Goal: Task Accomplishment & Management: Complete application form

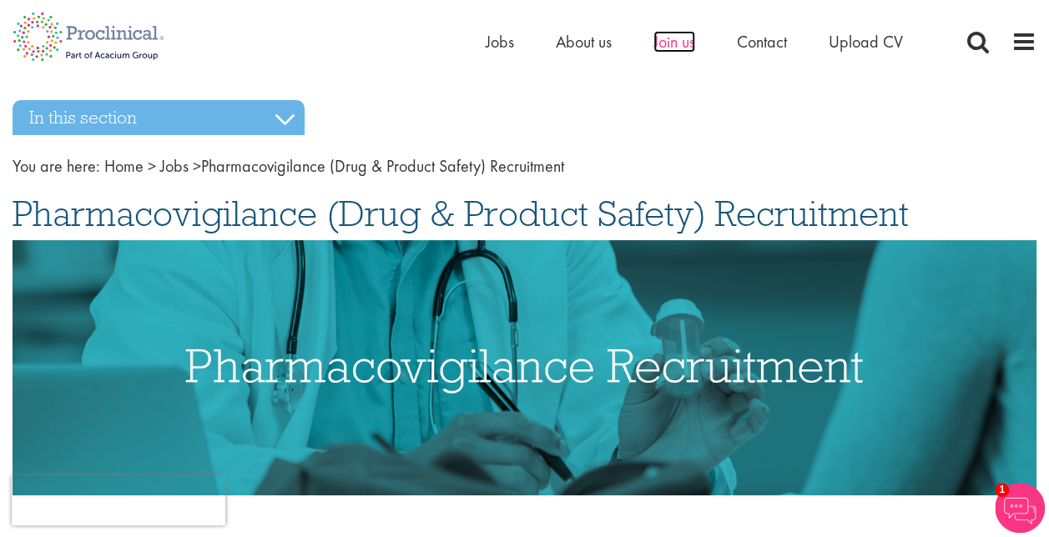
click at [674, 42] on span "Join us" at bounding box center [674, 42] width 42 height 22
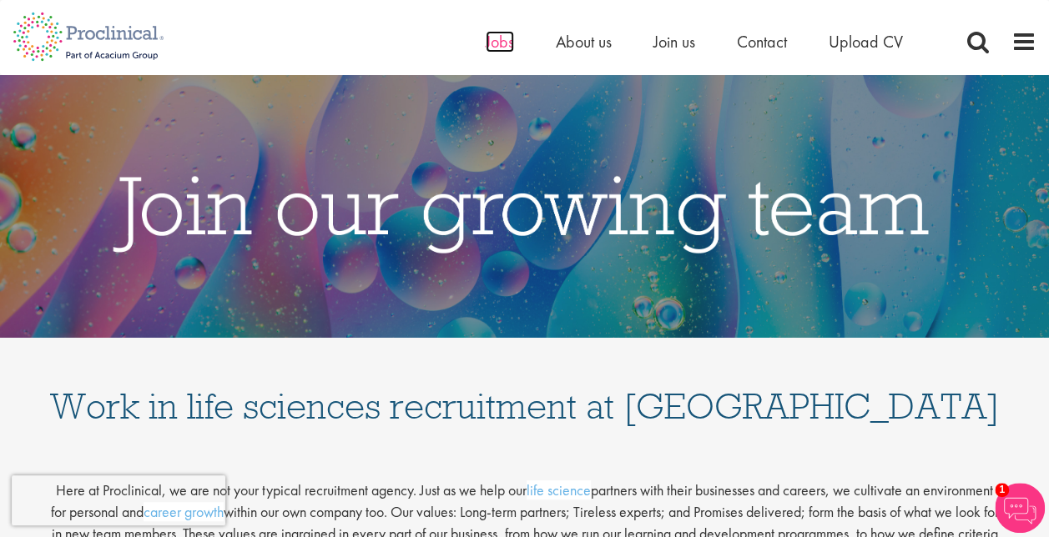
click at [507, 44] on span "Jobs" at bounding box center [500, 42] width 28 height 22
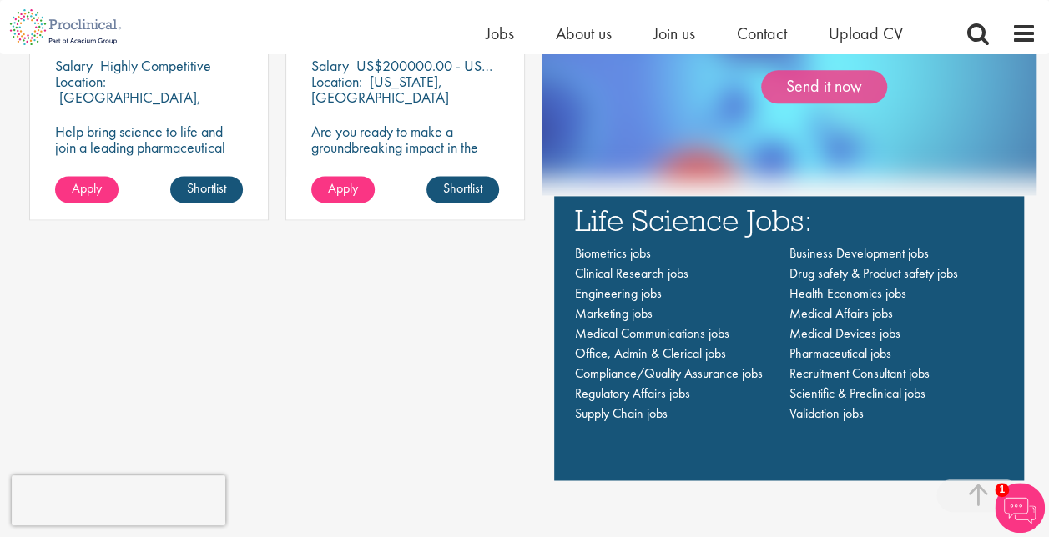
scroll to position [1101, 0]
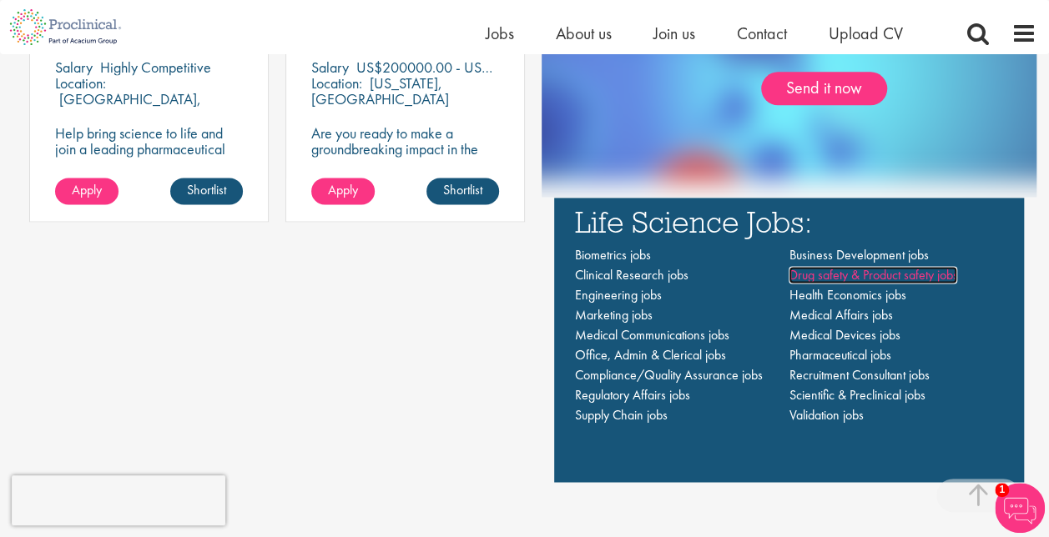
click at [829, 278] on span "Drug safety & Product safety jobs" at bounding box center [873, 275] width 169 height 18
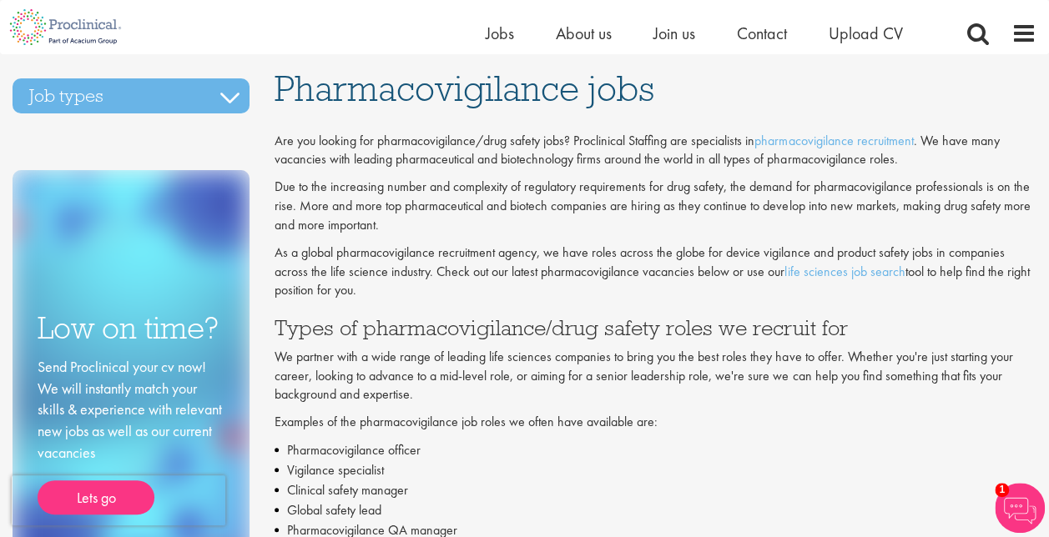
scroll to position [40, 0]
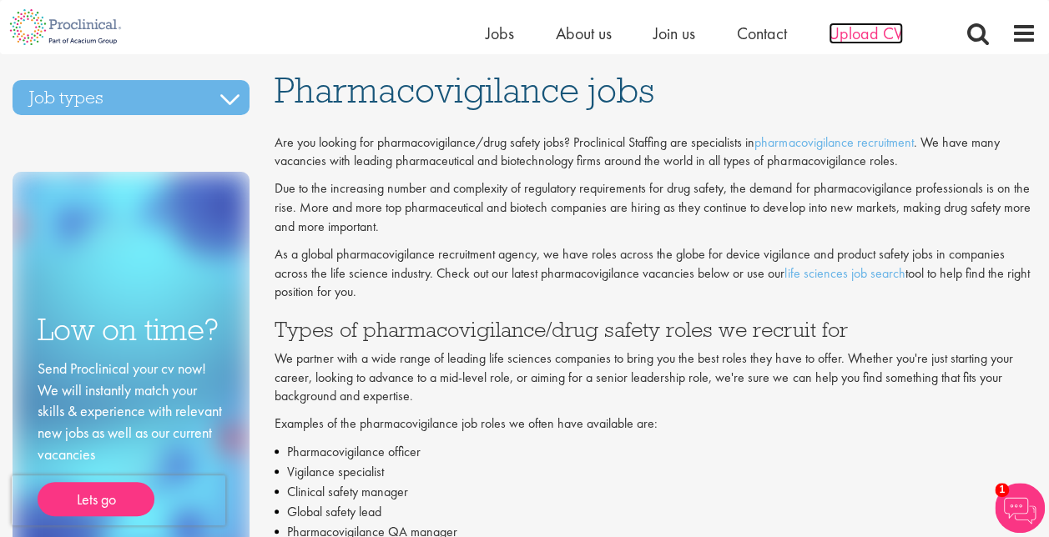
click at [842, 38] on span "Upload CV" at bounding box center [866, 34] width 74 height 22
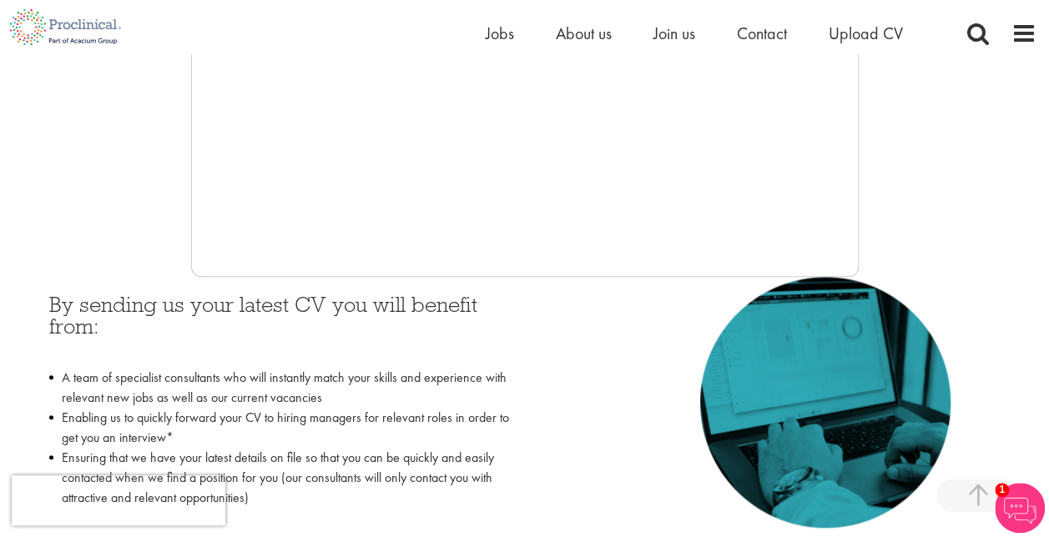
scroll to position [565, 0]
